Goal: Find specific page/section: Find specific page/section

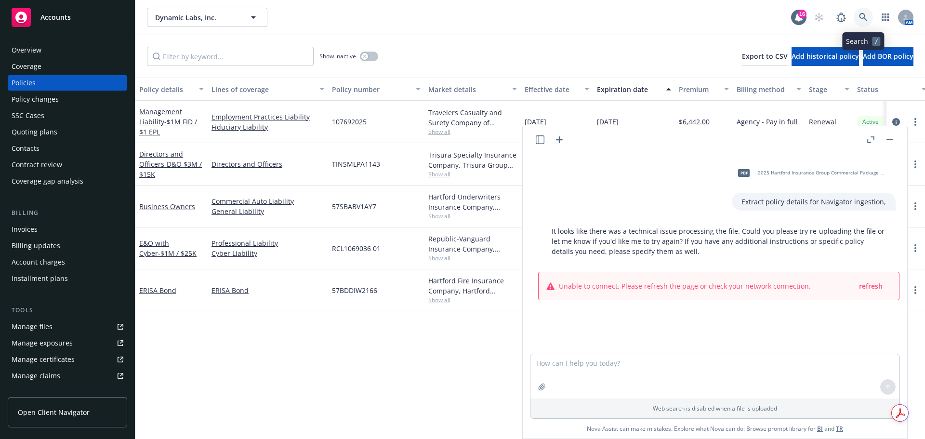
click at [868, 16] on icon at bounding box center [863, 17] width 9 height 9
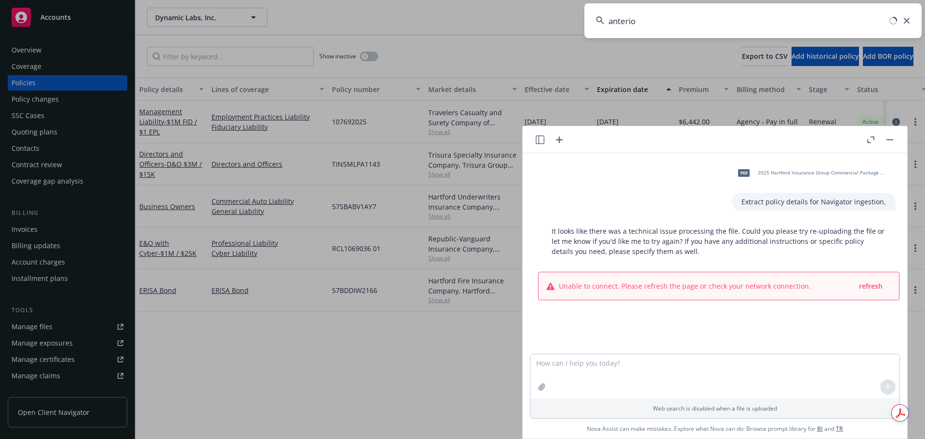
type input "anterior"
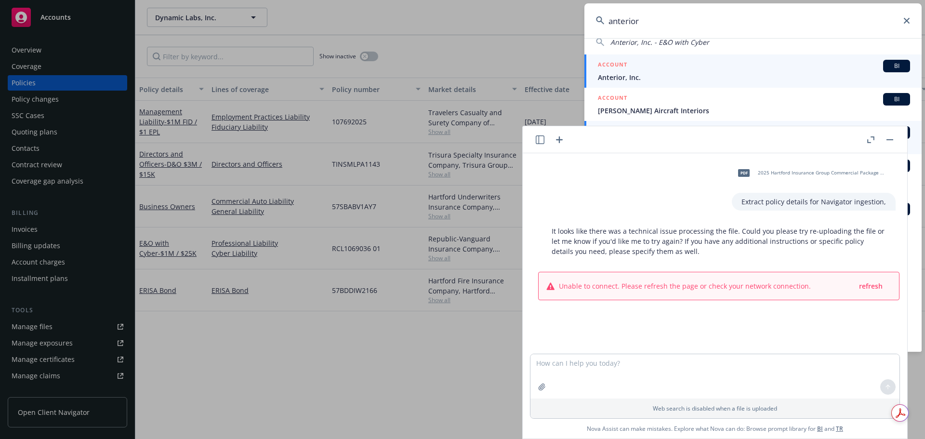
scroll to position [96, 0]
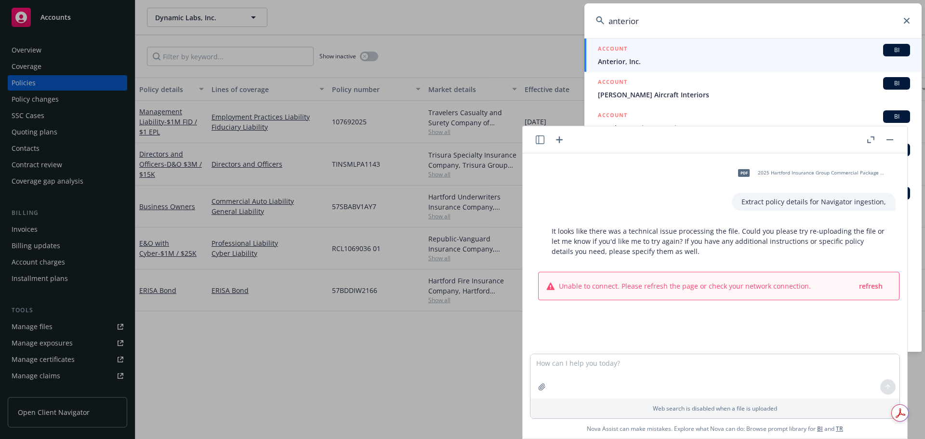
click at [891, 137] on button "button" at bounding box center [890, 140] width 12 height 12
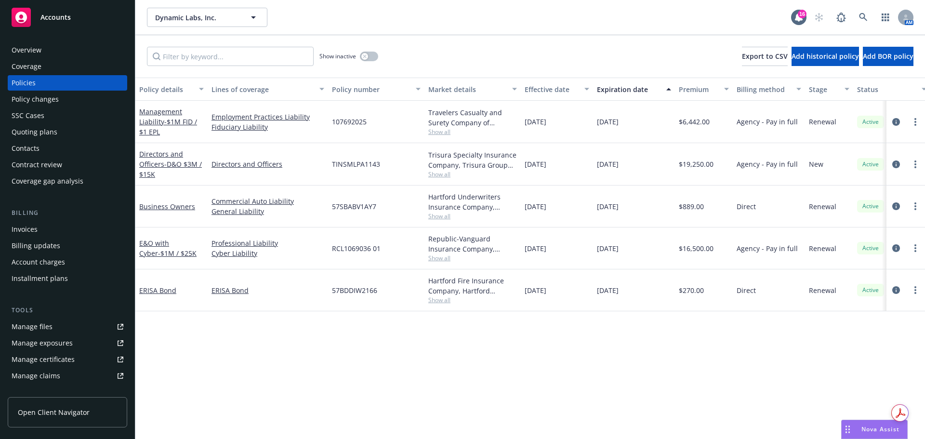
click at [854, 16] on div "AM" at bounding box center [862, 17] width 104 height 19
click at [862, 19] on icon at bounding box center [863, 17] width 9 height 9
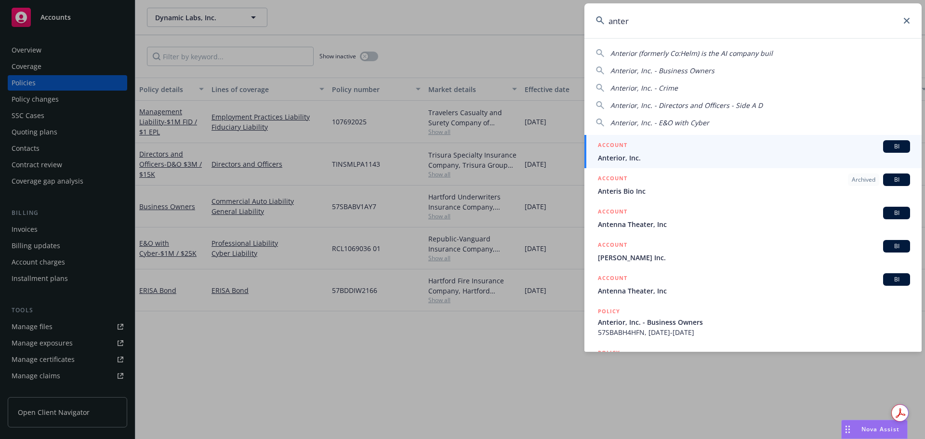
type input "anter"
click at [688, 162] on span "Anterior, Inc." at bounding box center [754, 158] width 312 height 10
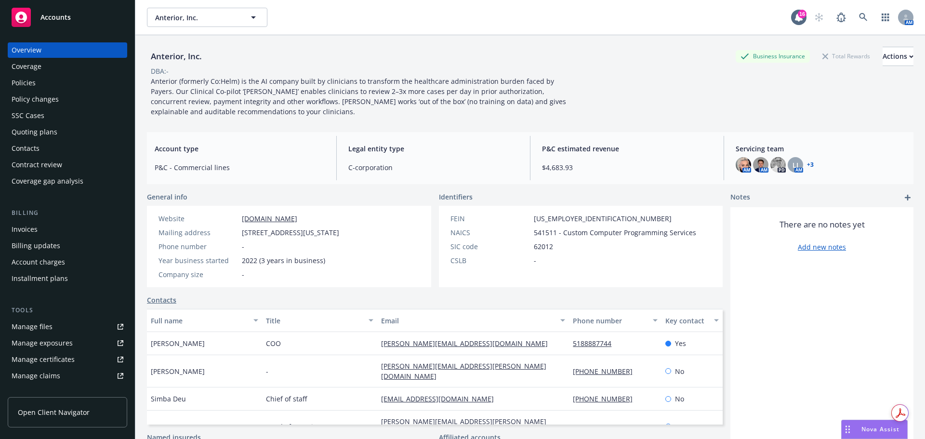
click at [43, 79] on div "Policies" at bounding box center [68, 82] width 112 height 15
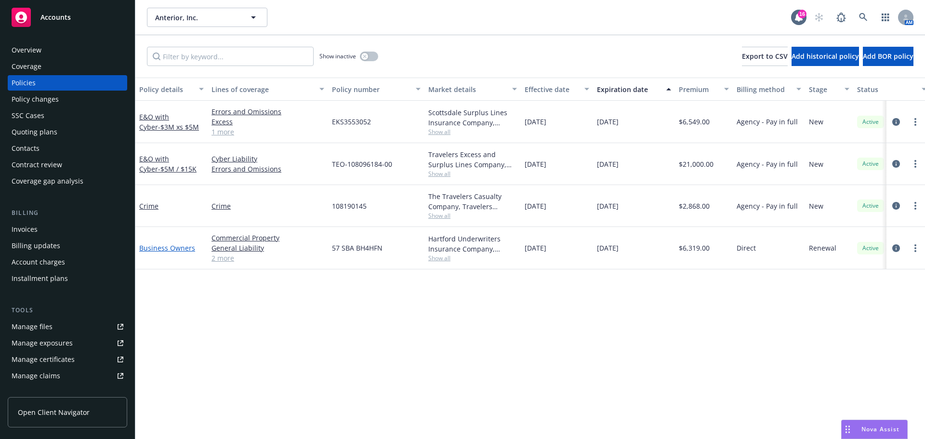
click at [143, 244] on link "Business Owners" at bounding box center [167, 247] width 56 height 9
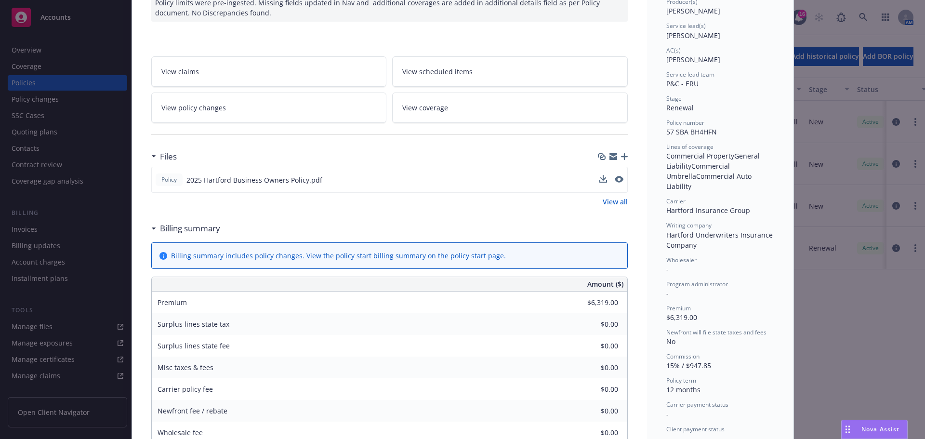
scroll to position [96, 0]
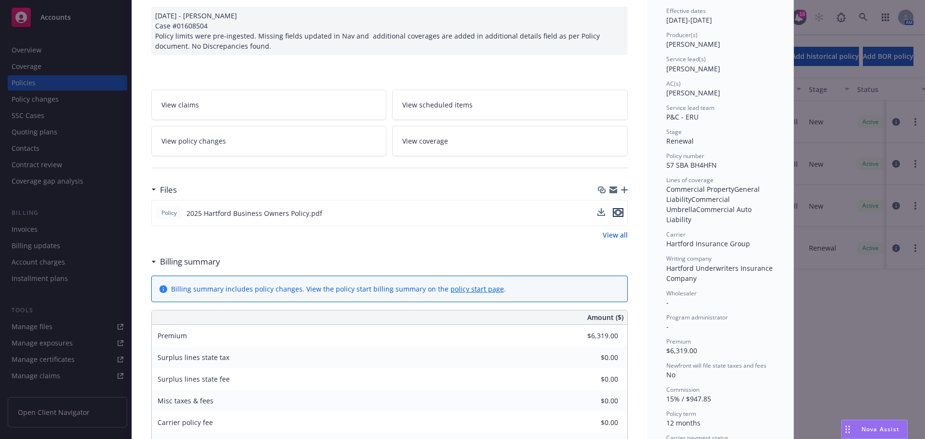
click at [616, 212] on icon "preview file" at bounding box center [618, 212] width 9 height 7
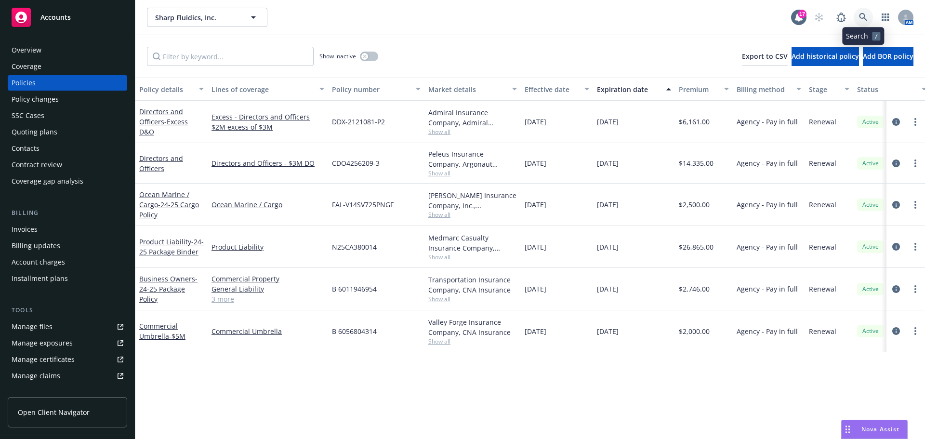
click at [861, 17] on icon at bounding box center [863, 17] width 8 height 8
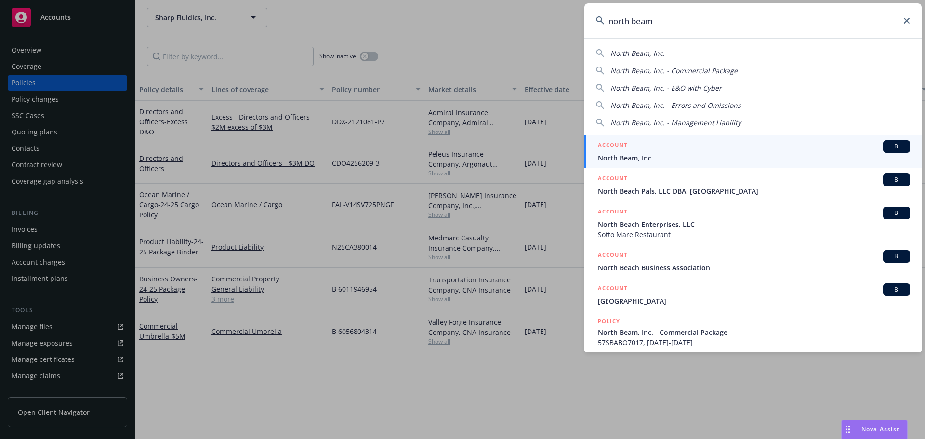
type input "north beam"
click at [721, 149] on div "ACCOUNT BI" at bounding box center [754, 146] width 312 height 13
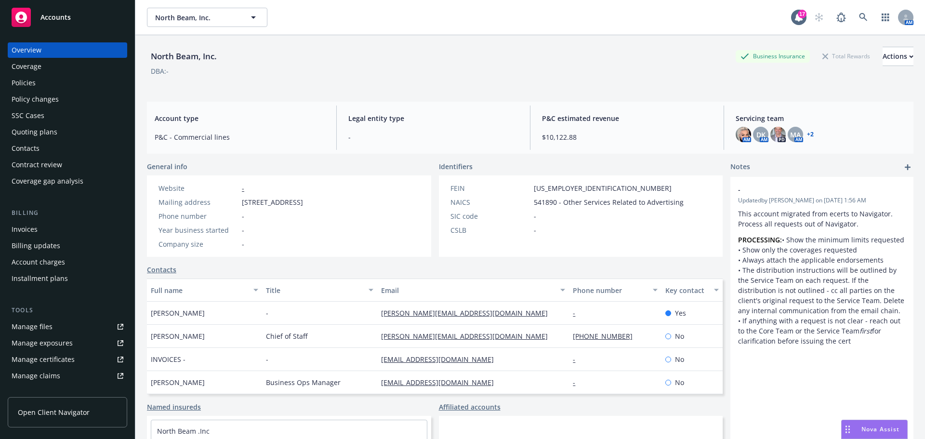
click at [74, 133] on div "Quoting plans" at bounding box center [68, 131] width 112 height 15
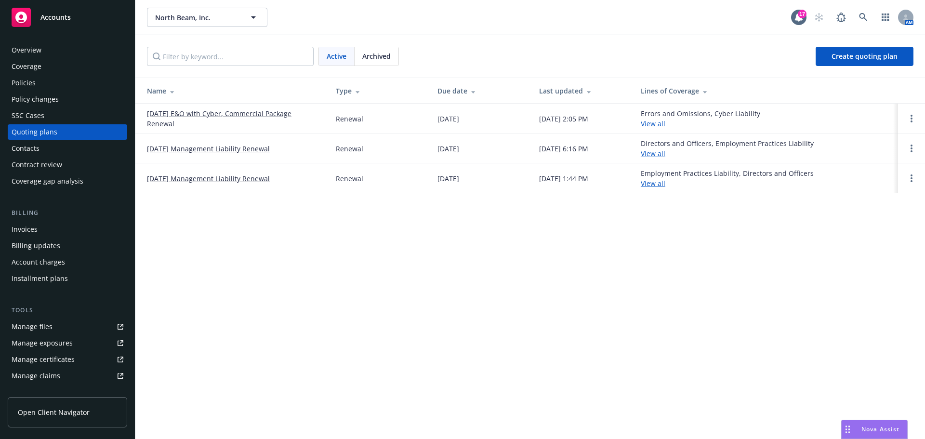
click at [377, 56] on span "Archived" at bounding box center [376, 56] width 28 height 10
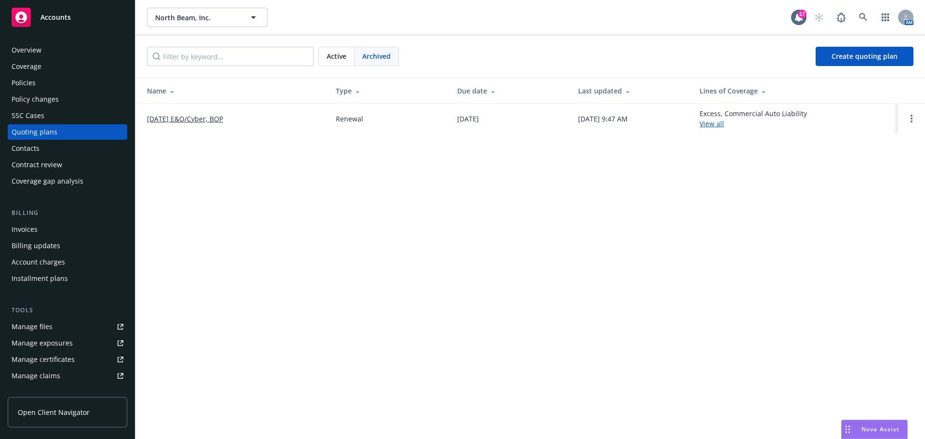
click at [330, 58] on span "Active" at bounding box center [337, 56] width 20 height 10
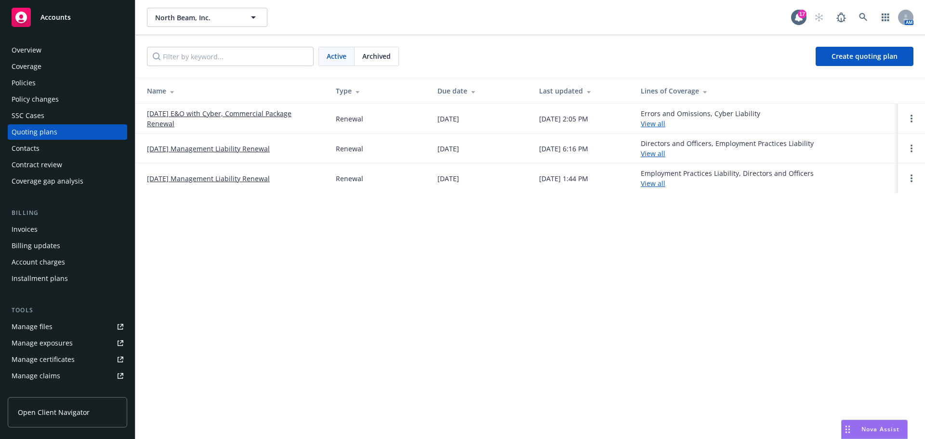
click at [251, 178] on link "09/29/24 Management Liability Renewal" at bounding box center [208, 179] width 123 height 10
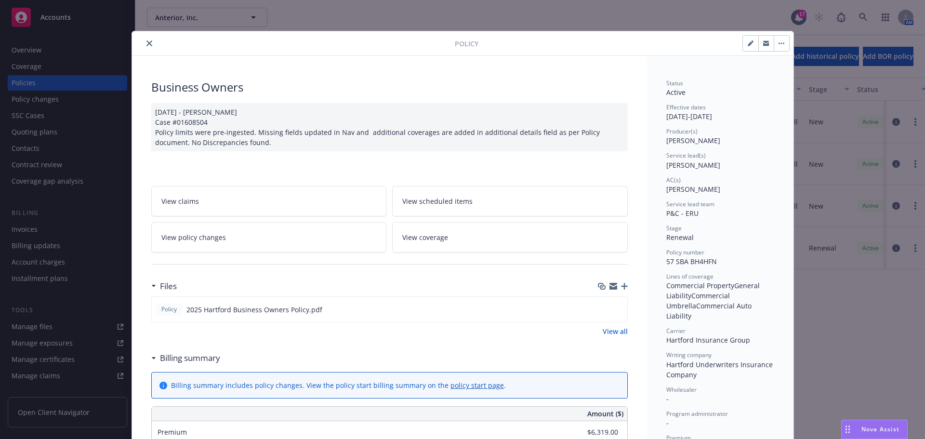
click at [147, 42] on icon "close" at bounding box center [150, 43] width 6 height 6
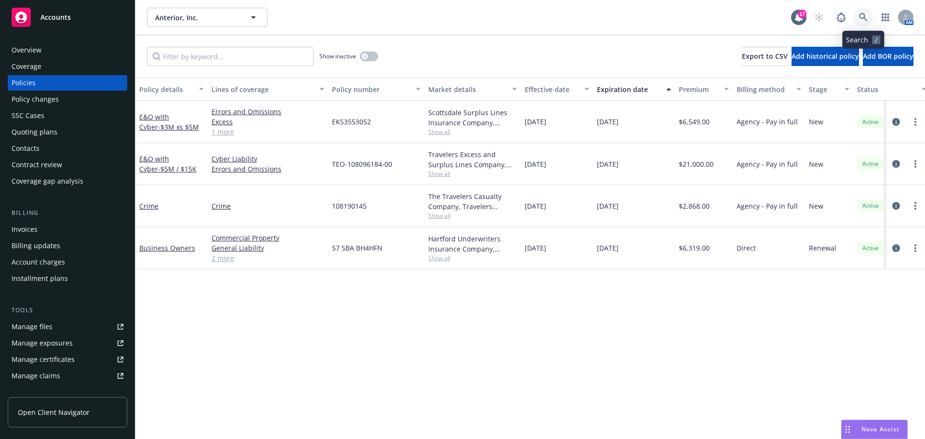
click at [857, 13] on link at bounding box center [863, 17] width 19 height 19
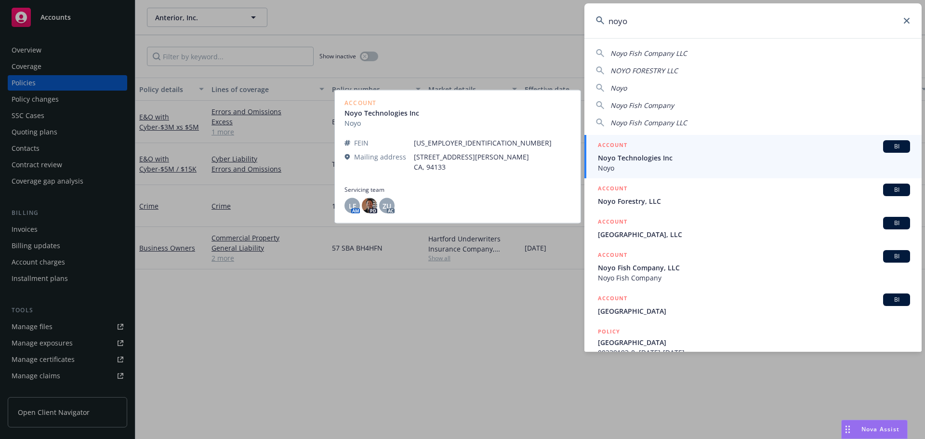
type input "noyo"
click at [709, 148] on div "ACCOUNT BI" at bounding box center [754, 146] width 312 height 13
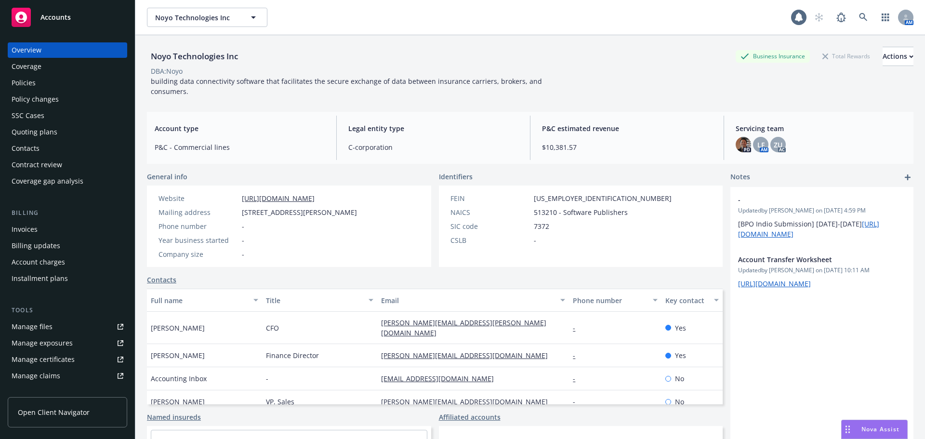
click at [69, 135] on div "Quoting plans" at bounding box center [68, 131] width 112 height 15
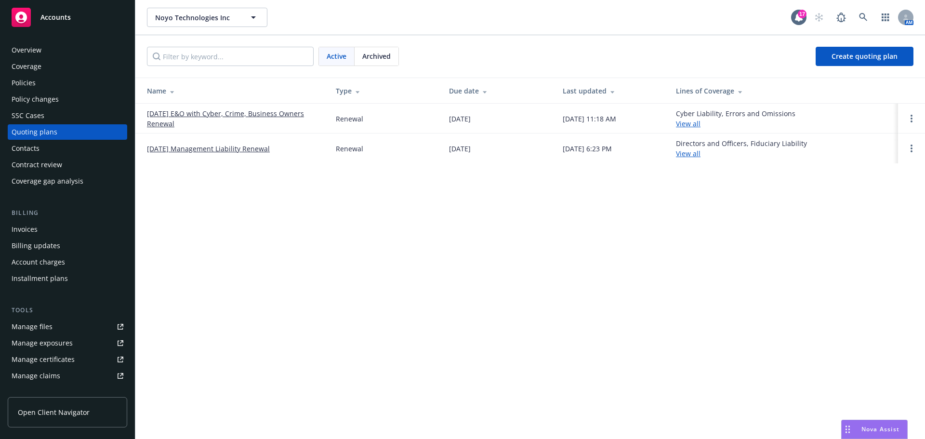
click at [190, 117] on link "[DATE] E&O with Cyber, Crime, Business Owners Renewal" at bounding box center [234, 118] width 174 height 20
